Goal: Task Accomplishment & Management: Use online tool/utility

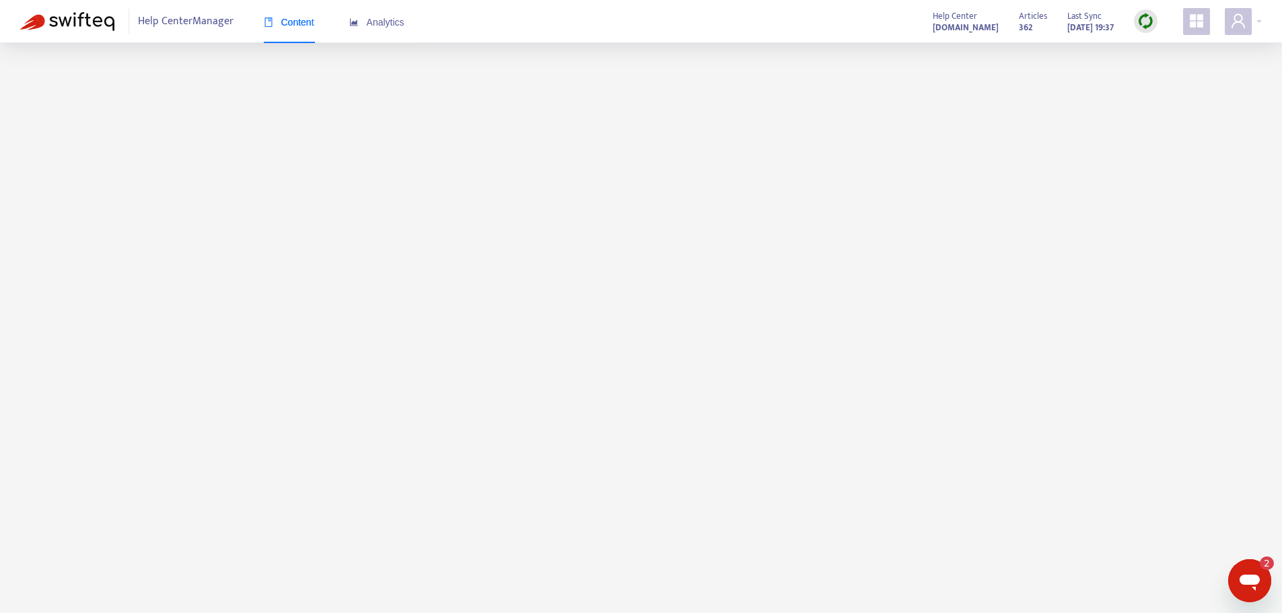
scroll to position [43, 0]
click at [1146, 25] on img at bounding box center [1145, 21] width 17 height 17
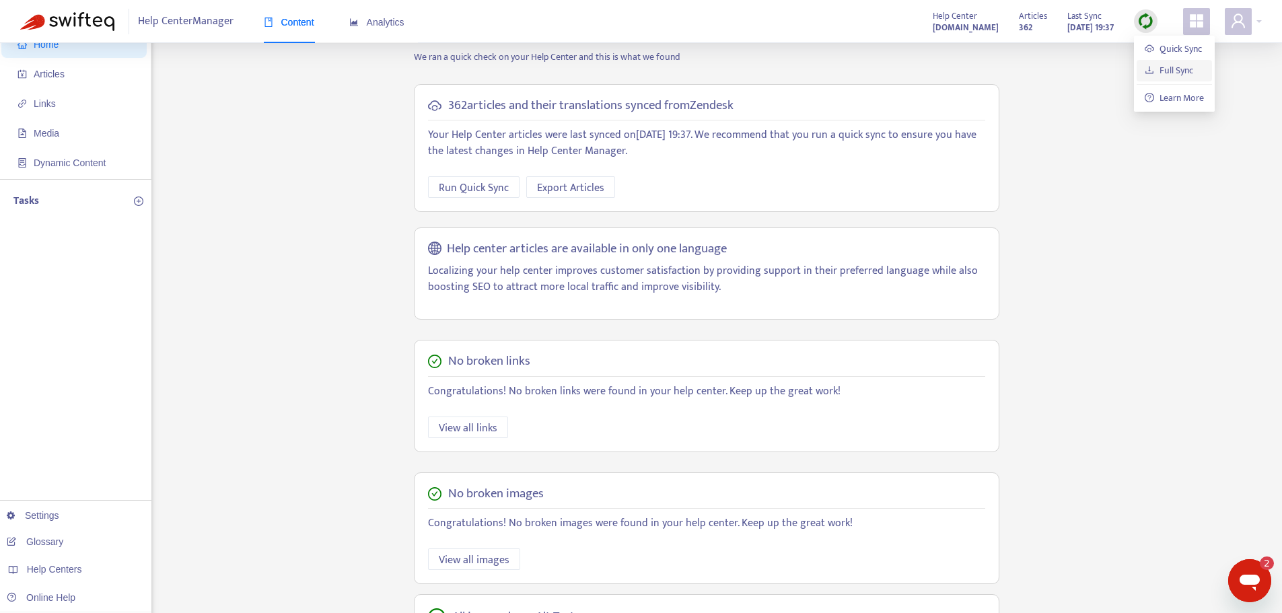
click at [1161, 69] on link "Full Sync" at bounding box center [1169, 70] width 48 height 15
click at [1152, 22] on img at bounding box center [1145, 21] width 17 height 17
click at [1170, 67] on link "Full Sync" at bounding box center [1169, 70] width 48 height 15
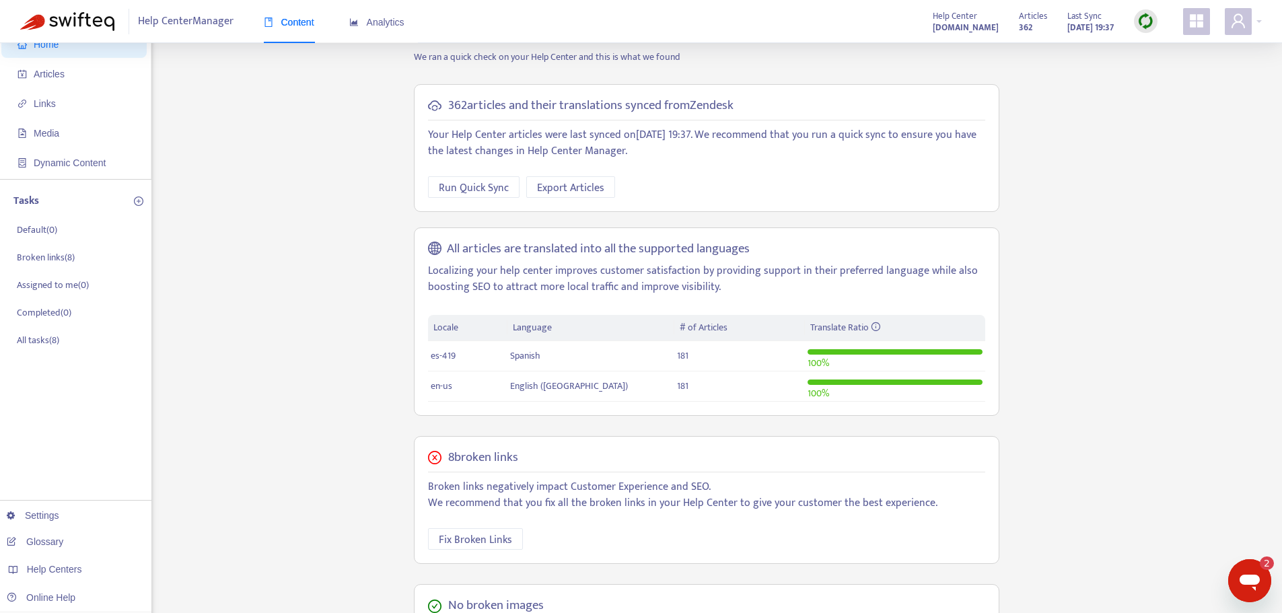
click at [1145, 9] on div at bounding box center [1146, 21] width 24 height 27
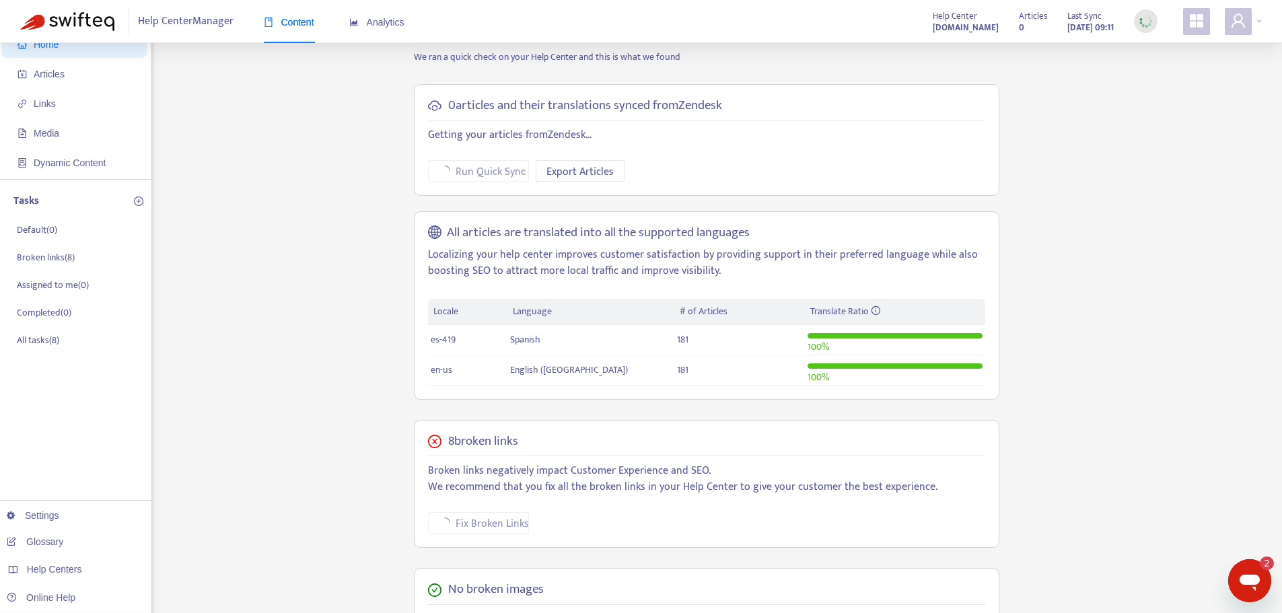
click at [1145, 12] on div at bounding box center [1146, 21] width 24 height 24
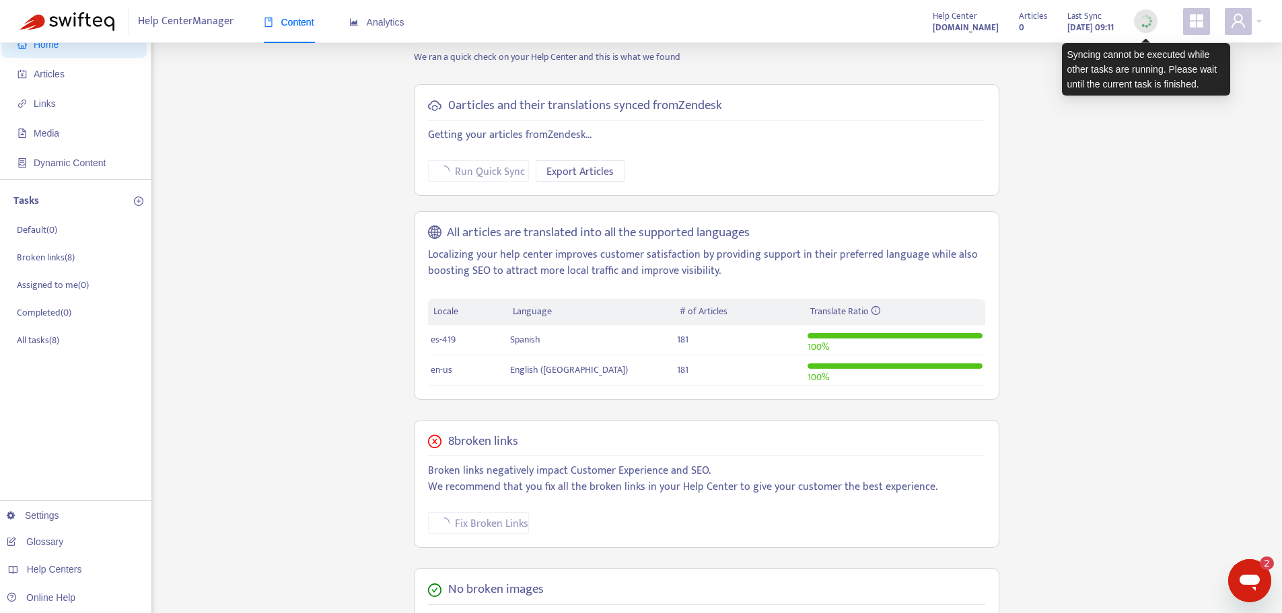
click at [1149, 17] on img at bounding box center [1145, 21] width 17 height 17
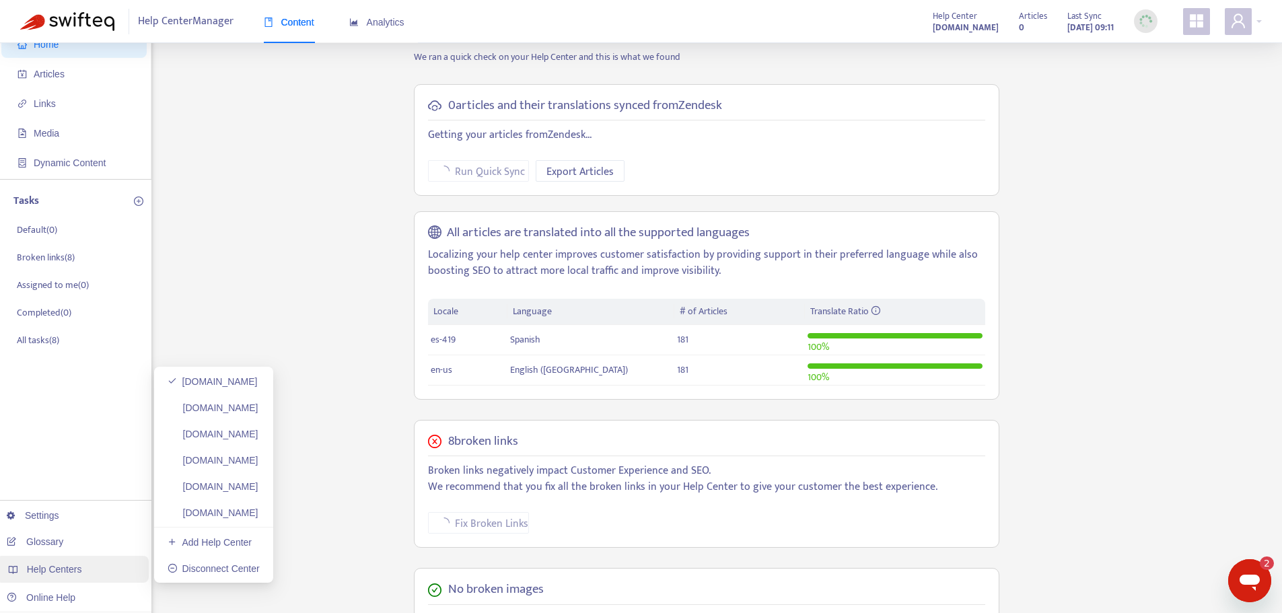
click at [71, 565] on span "Help Centers" at bounding box center [54, 569] width 55 height 11
click at [233, 402] on link "[DOMAIN_NAME]" at bounding box center [213, 407] width 91 height 11
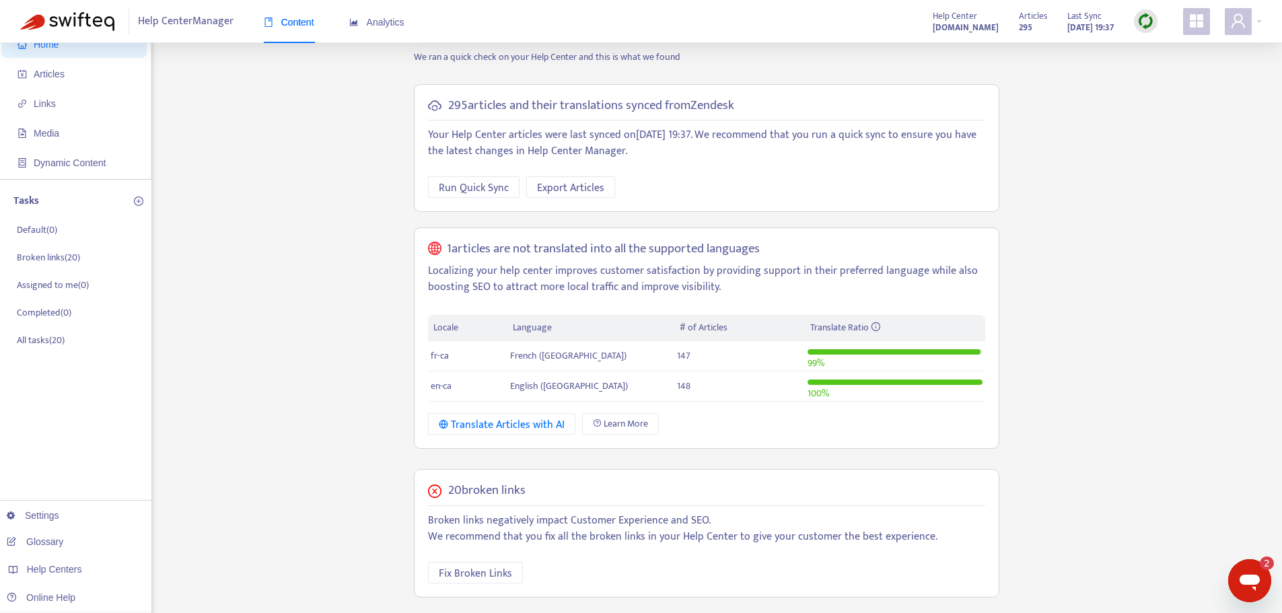
click at [1141, 21] on img at bounding box center [1145, 21] width 17 height 17
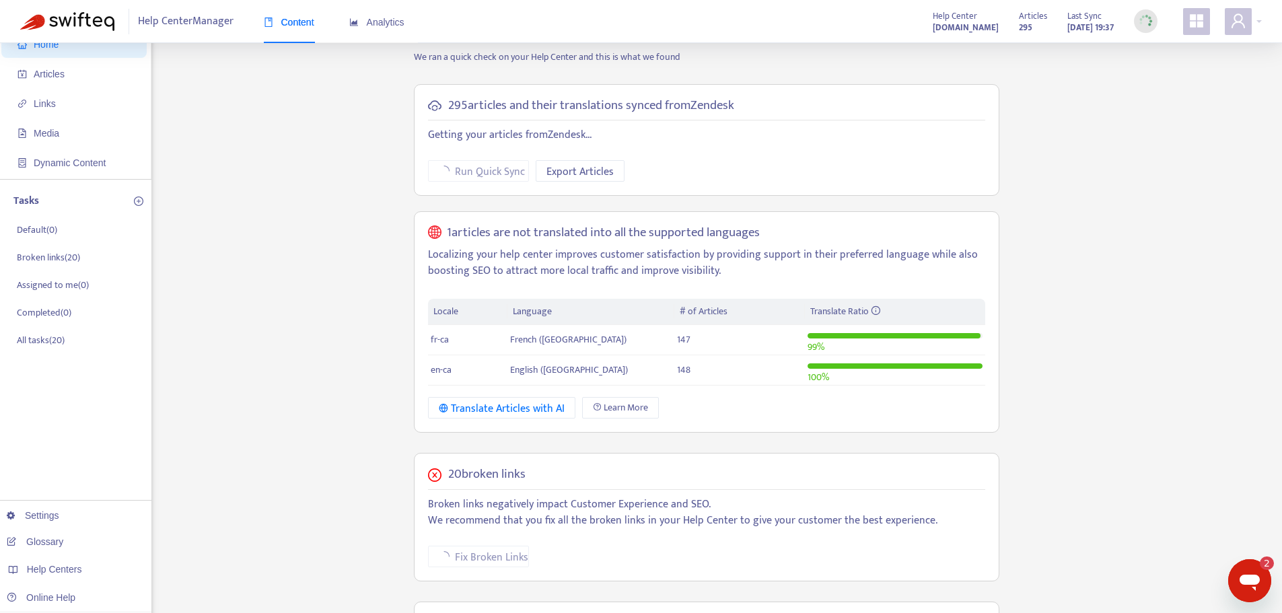
click at [1145, 20] on img at bounding box center [1145, 21] width 17 height 17
click at [258, 435] on link "[DOMAIN_NAME]" at bounding box center [213, 434] width 91 height 11
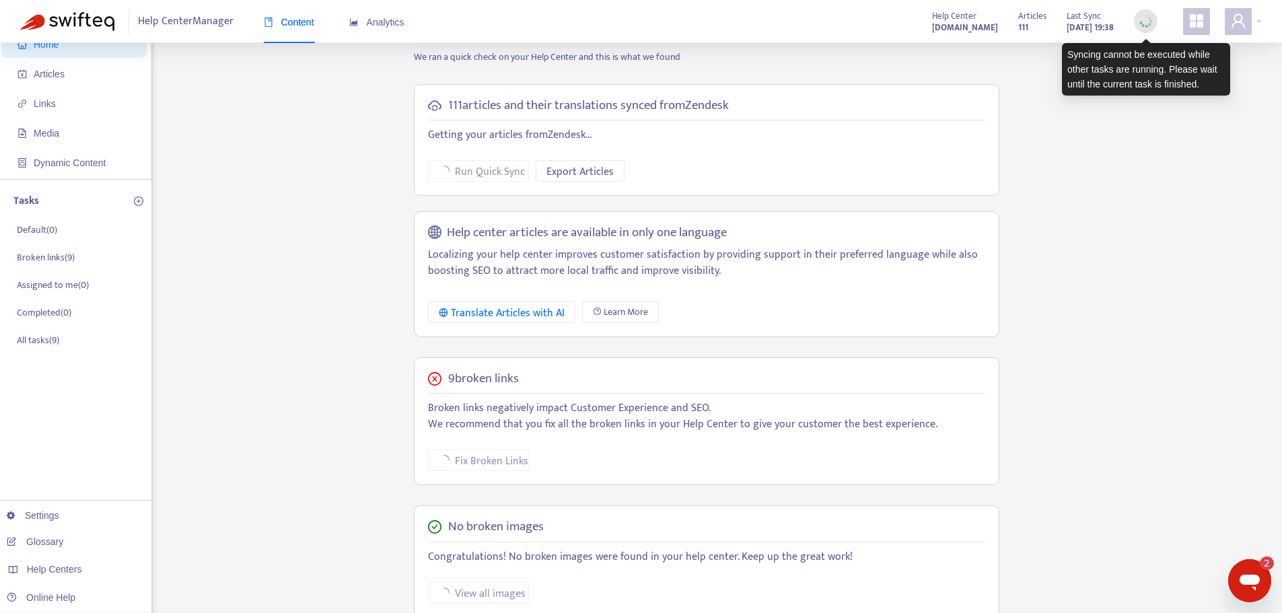
click at [1153, 13] on img at bounding box center [1145, 21] width 17 height 17
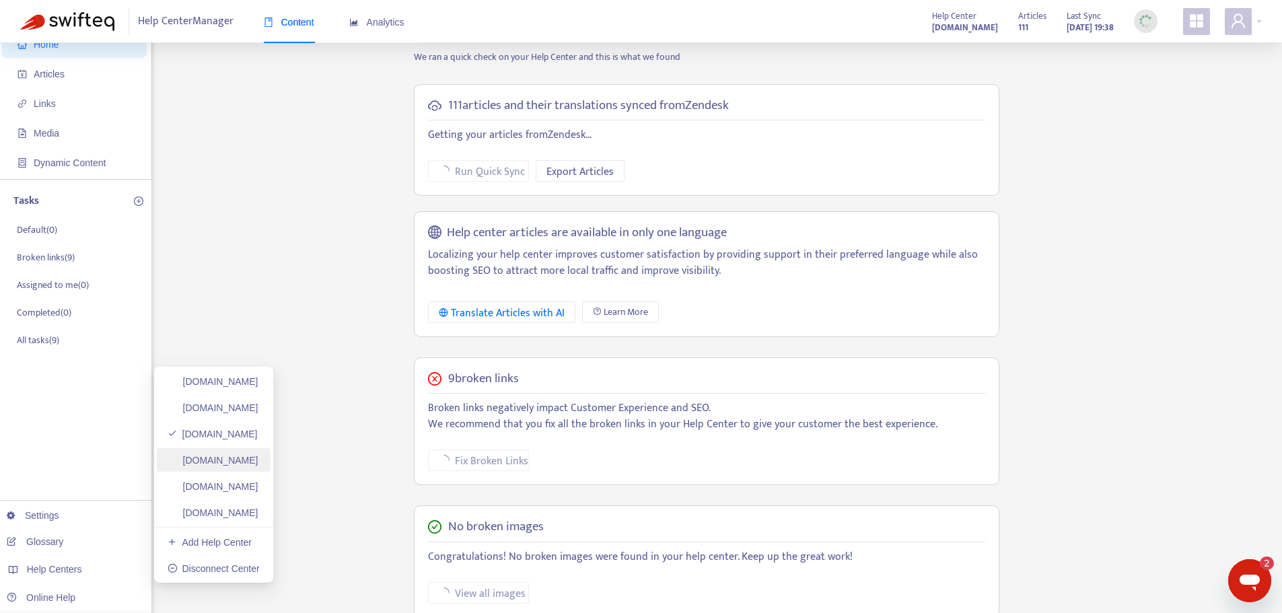
click at [258, 465] on link "[DOMAIN_NAME]" at bounding box center [213, 460] width 91 height 11
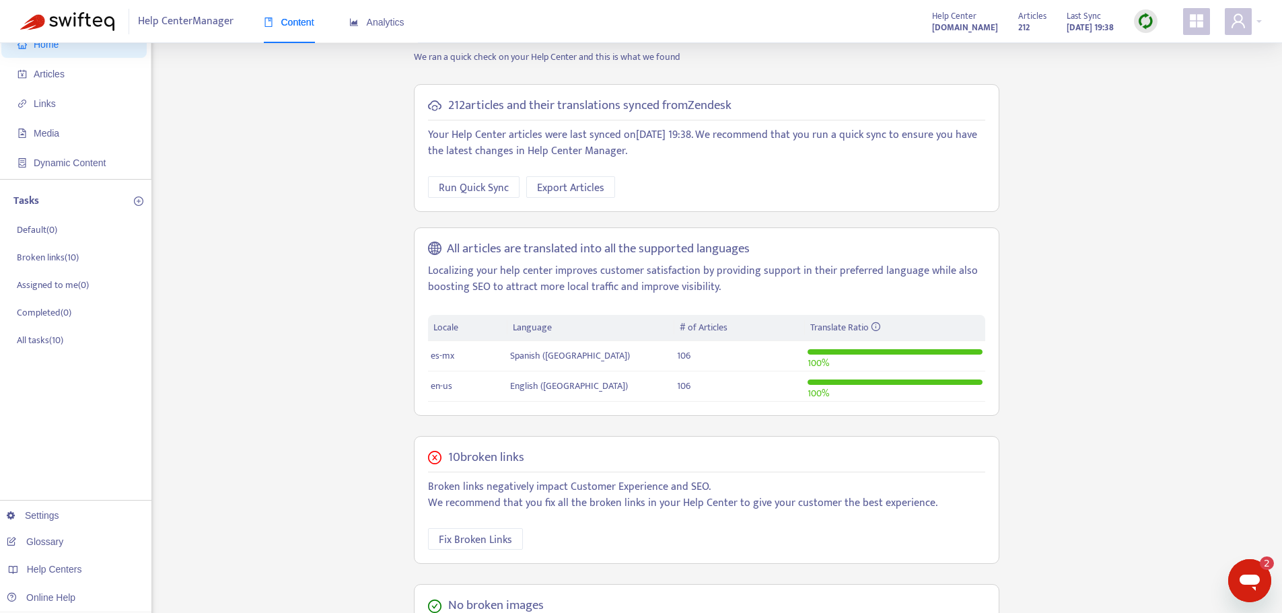
click at [1144, 20] on img at bounding box center [1145, 21] width 17 height 17
click at [1169, 73] on link "Full Sync" at bounding box center [1169, 70] width 48 height 15
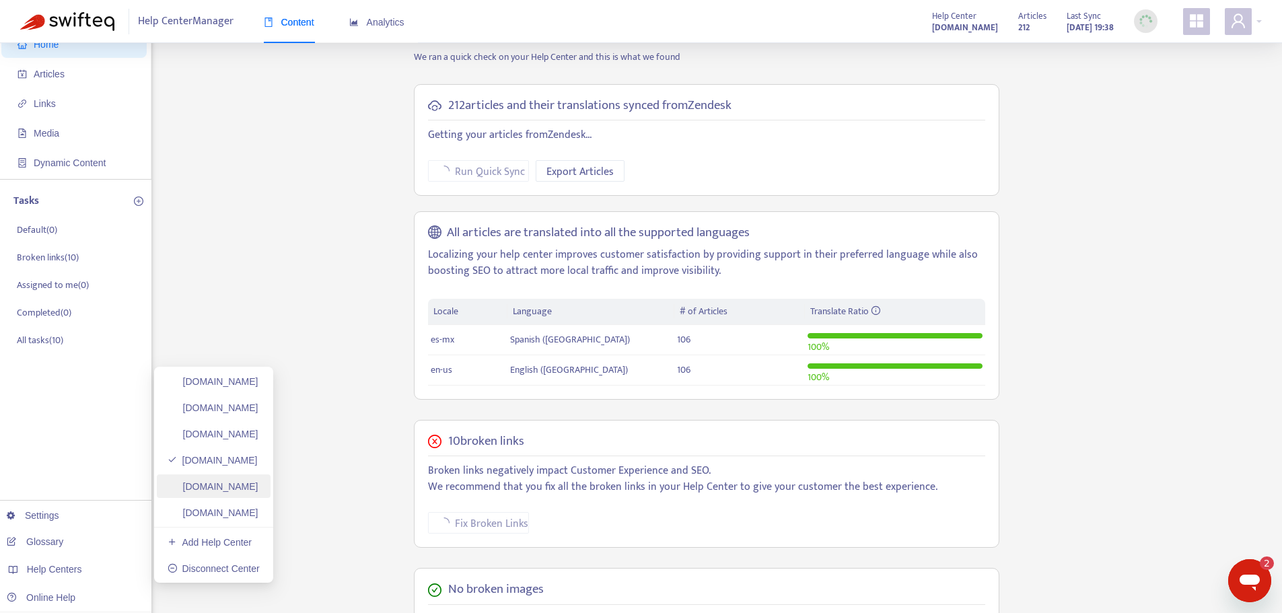
click at [200, 486] on link "[DOMAIN_NAME]" at bounding box center [213, 486] width 91 height 11
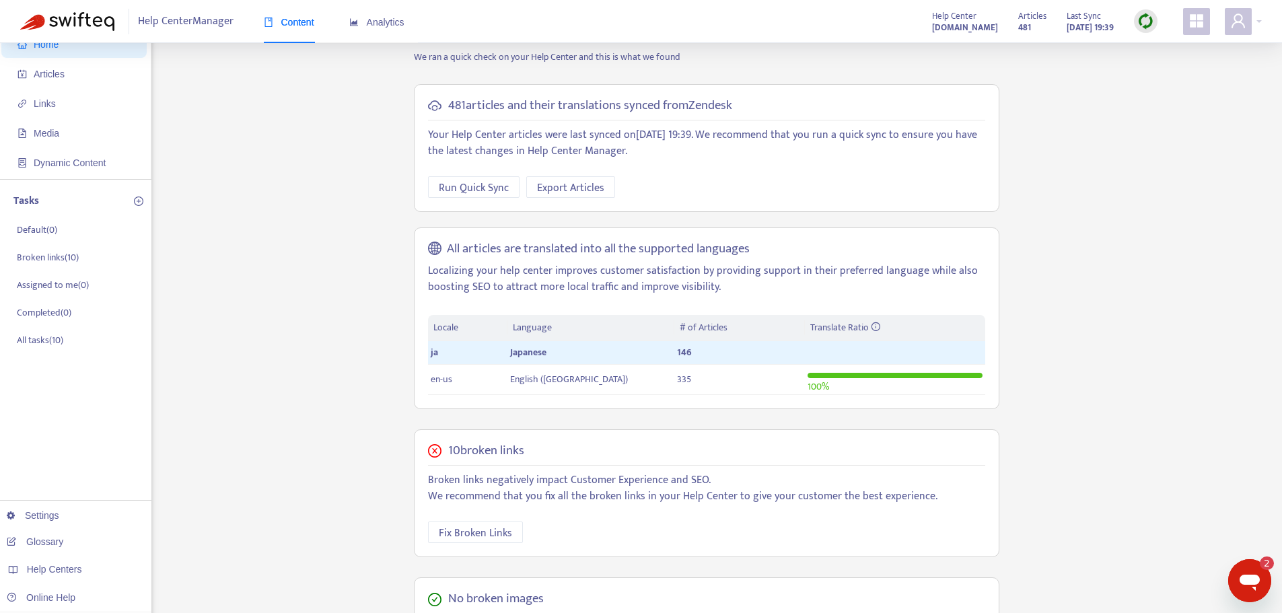
click at [1156, 24] on div at bounding box center [1146, 21] width 24 height 24
click at [1162, 66] on link "Full Sync" at bounding box center [1169, 70] width 48 height 15
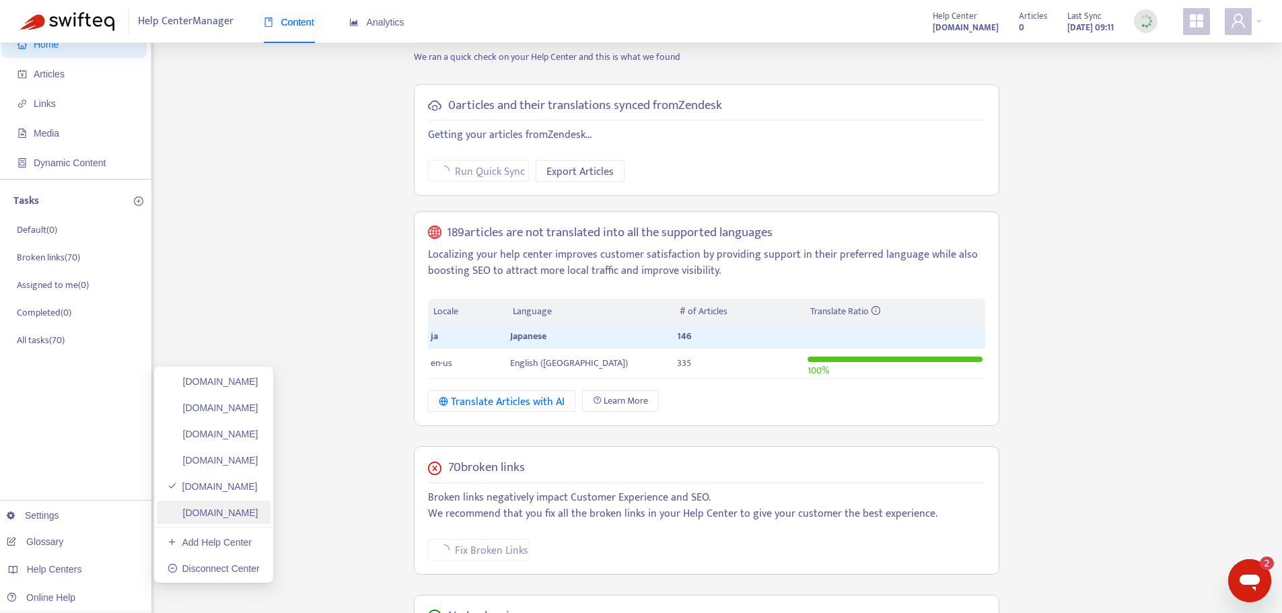
click at [258, 508] on link "[DOMAIN_NAME]" at bounding box center [213, 512] width 91 height 11
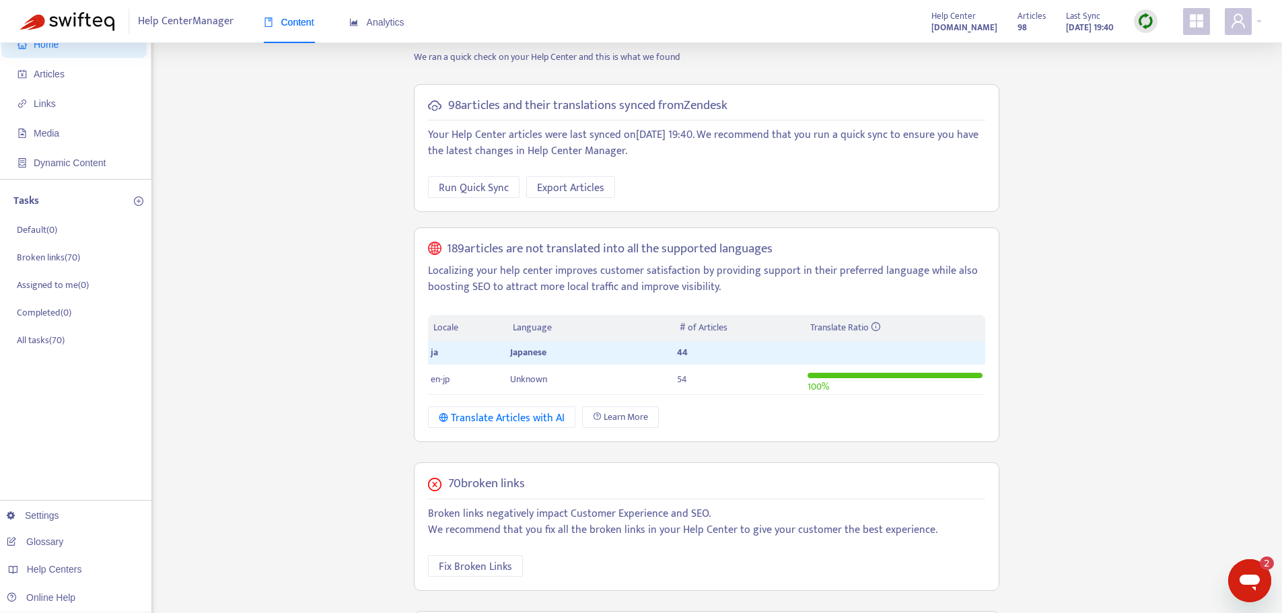
click at [1145, 14] on img at bounding box center [1145, 21] width 17 height 17
click at [1176, 72] on link "Full Sync" at bounding box center [1169, 70] width 48 height 15
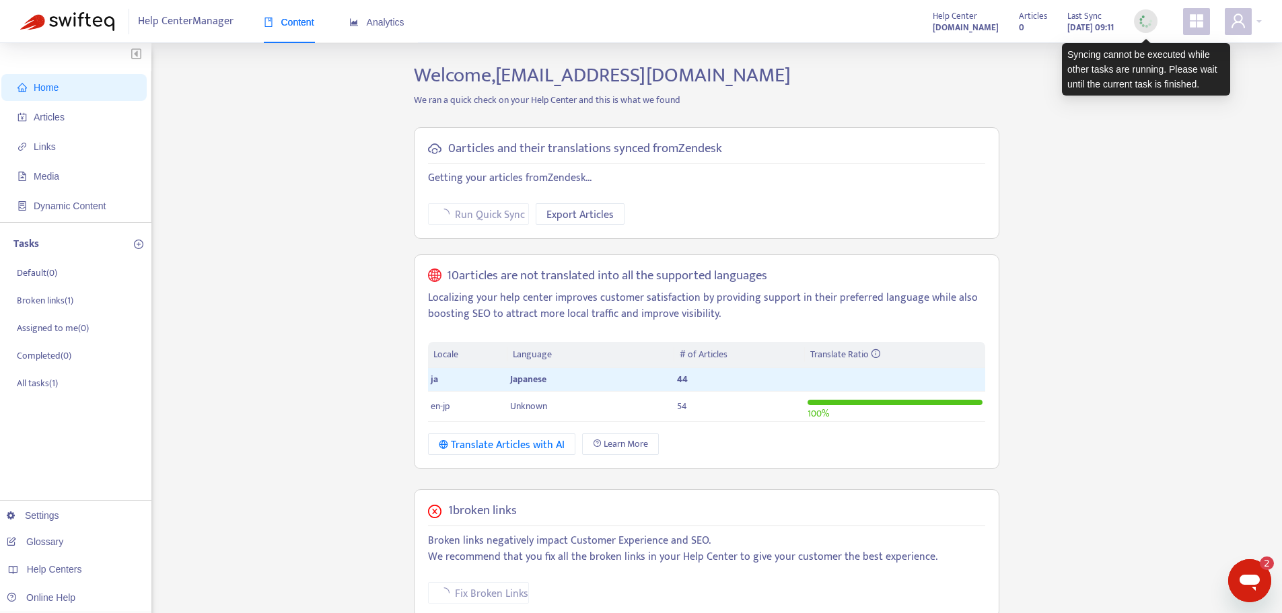
click at [1147, 16] on img at bounding box center [1145, 21] width 17 height 17
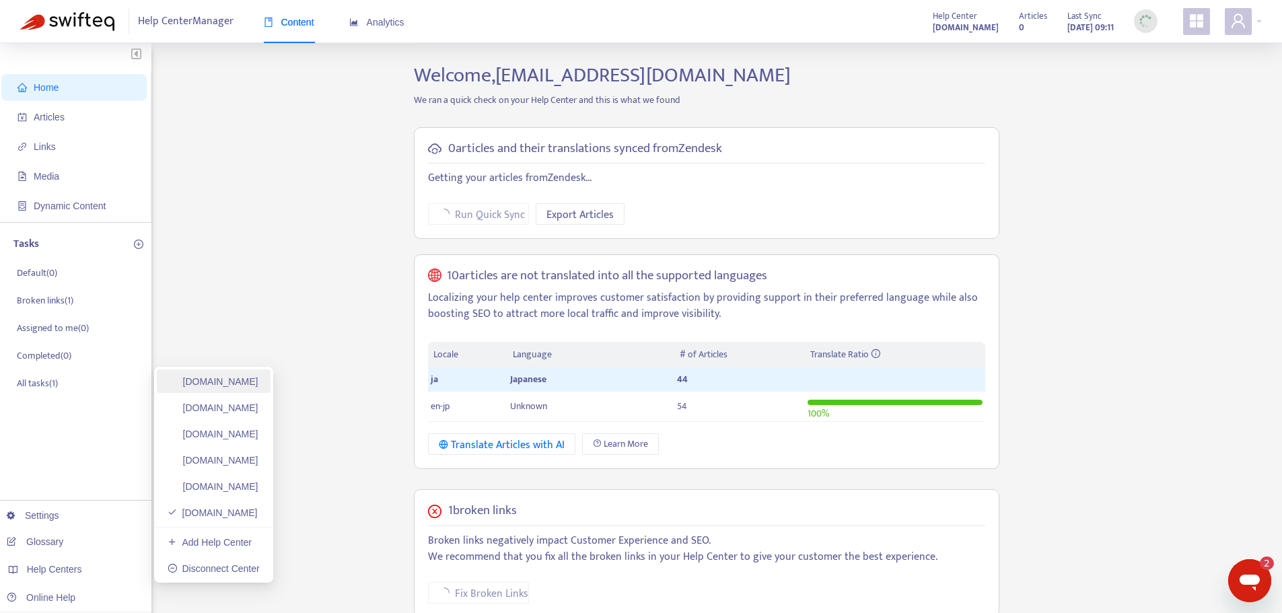
click at [246, 379] on link "[DOMAIN_NAME]" at bounding box center [213, 381] width 91 height 11
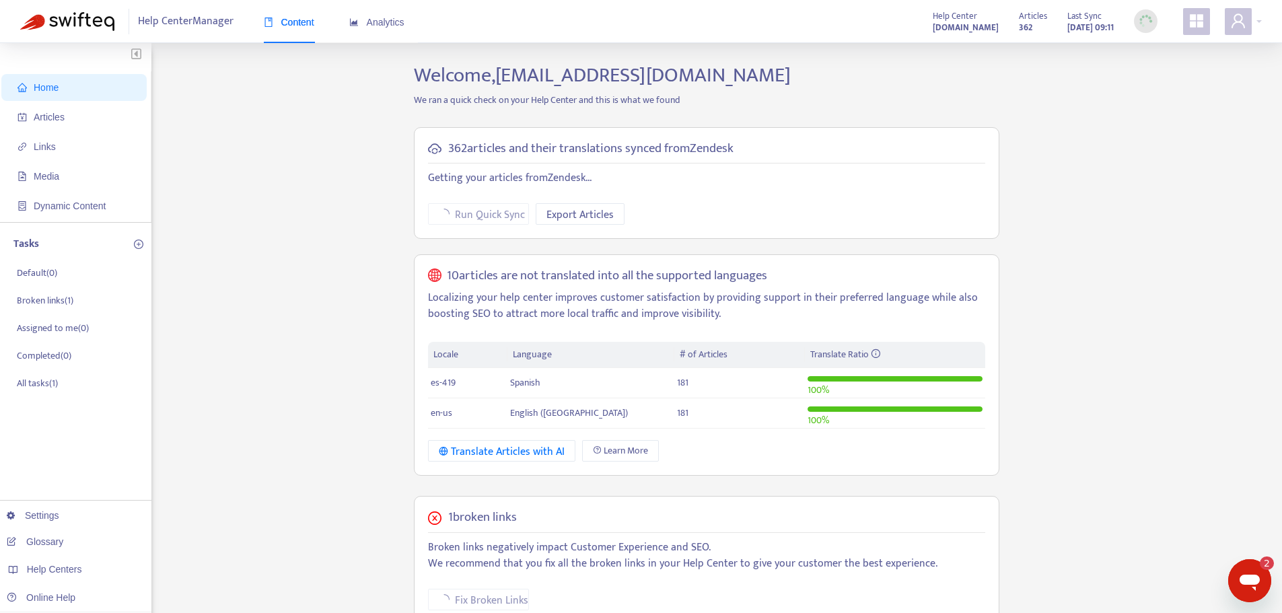
click at [1136, 27] on div at bounding box center [1146, 21] width 24 height 24
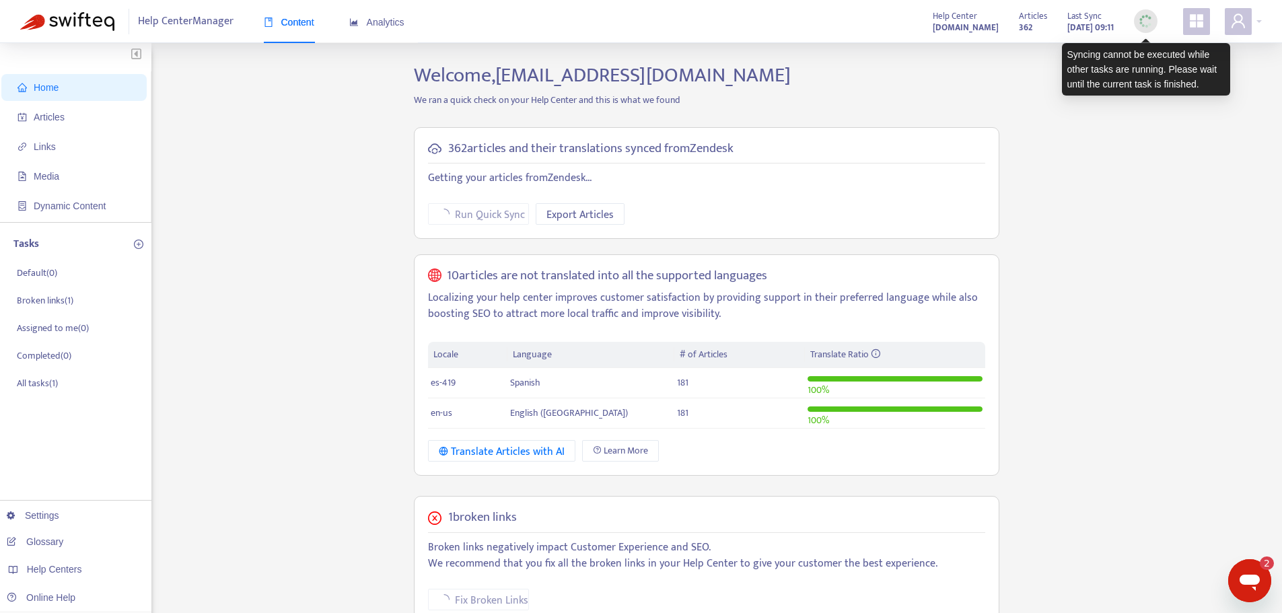
click at [1152, 18] on img at bounding box center [1145, 21] width 17 height 17
